Goal: Information Seeking & Learning: Find specific page/section

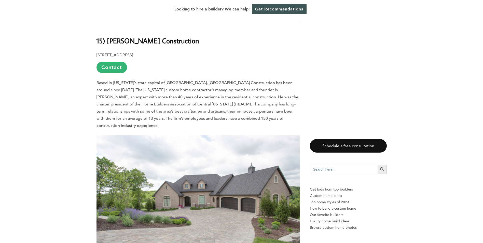
scroll to position [357, 0]
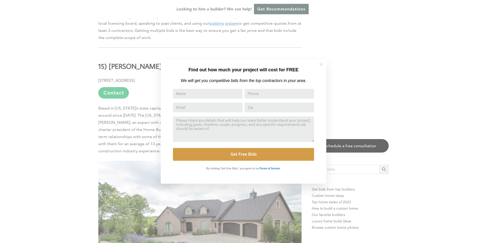
click at [323, 63] on icon at bounding box center [322, 65] width 4 height 4
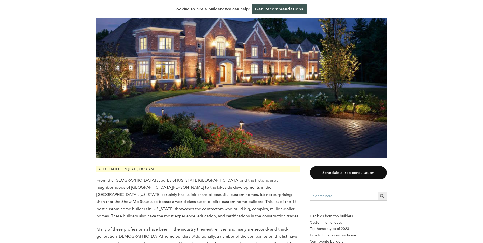
scroll to position [0, 0]
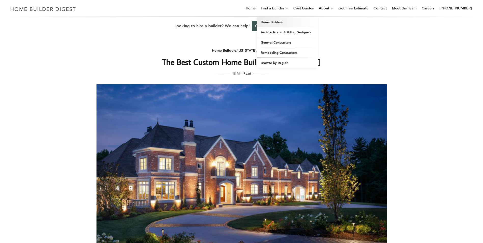
click at [274, 21] on link "Home Builders" at bounding box center [287, 22] width 61 height 10
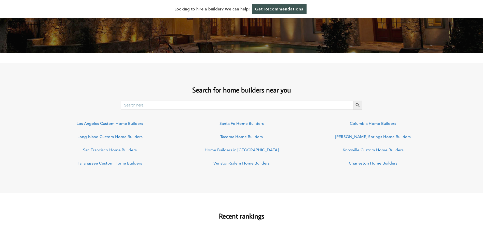
scroll to position [357, 0]
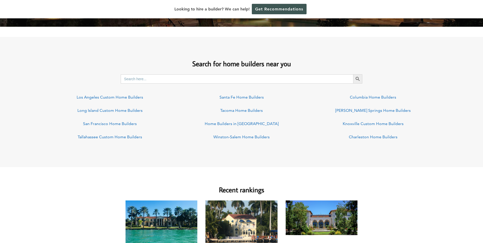
click at [162, 74] on div "Search for home builders near you Search for: Search Button Los Angeles Custom …" at bounding box center [241, 99] width 483 height 96
click at [158, 82] on input "Search for:" at bounding box center [237, 78] width 233 height 9
click at [353, 74] on button "Search Button" at bounding box center [357, 78] width 9 height 9
drag, startPoint x: 163, startPoint y: 82, endPoint x: 80, endPoint y: 67, distance: 84.4
click at [90, 73] on div "Search for home builders near you Search for: california, missouri Search Butto…" at bounding box center [241, 99] width 483 height 96
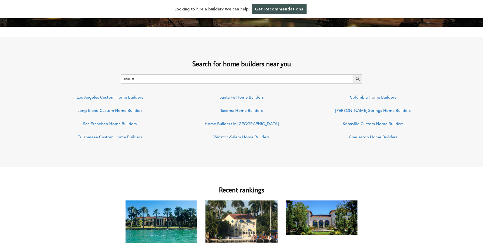
type input "65018"
click at [353, 74] on button "Search Button" at bounding box center [357, 78] width 9 height 9
